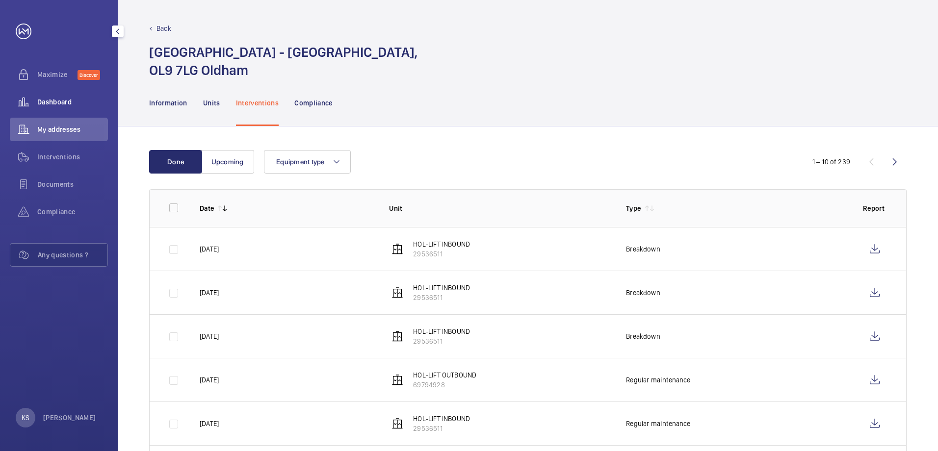
click at [52, 108] on div "Dashboard" at bounding box center [59, 102] width 98 height 24
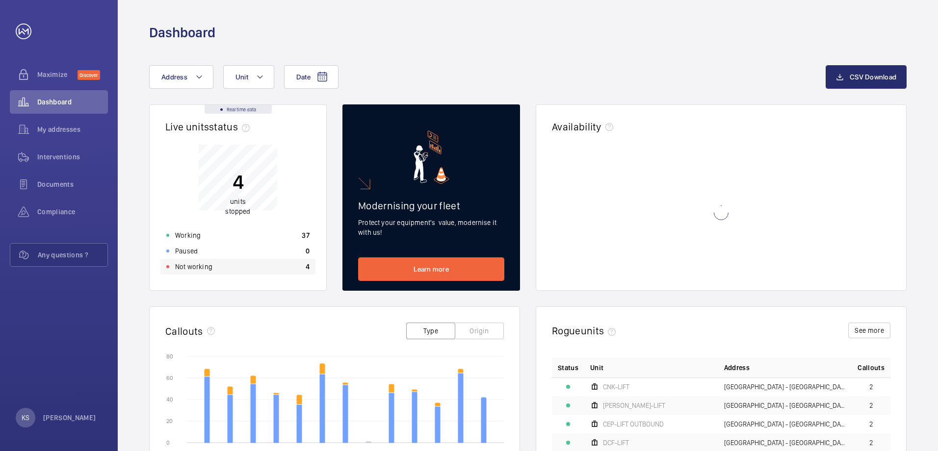
click at [197, 273] on div "Not working 4" at bounding box center [237, 267] width 155 height 16
